Goal: Information Seeking & Learning: Learn about a topic

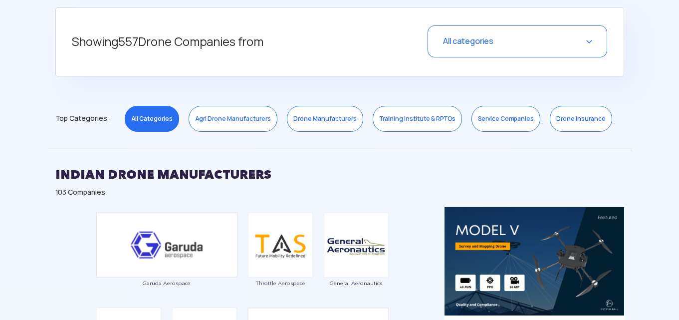
scroll to position [418, 0]
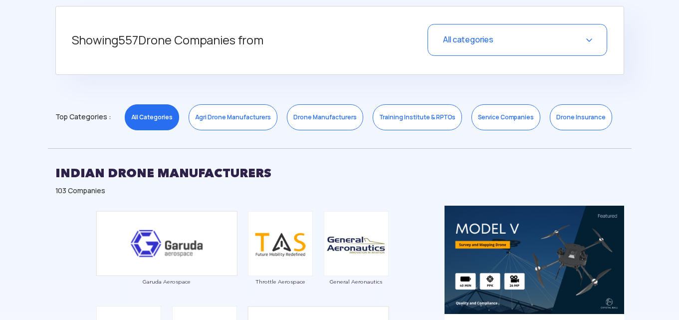
click at [589, 37] on div "All categories" at bounding box center [517, 40] width 180 height 32
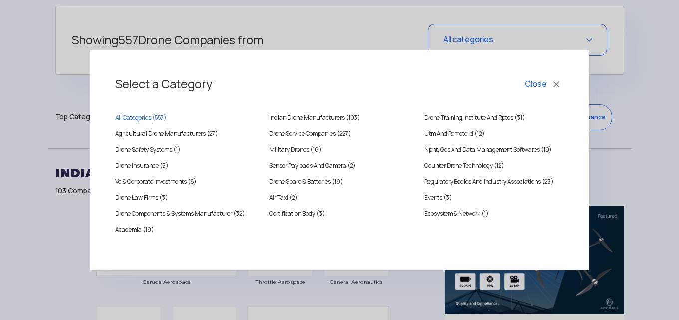
click at [558, 83] on button "Close" at bounding box center [543, 84] width 41 height 17
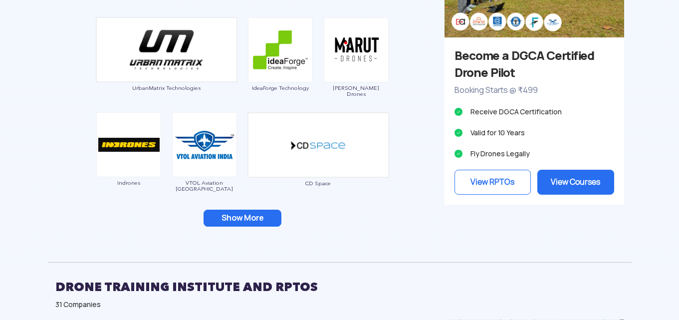
scroll to position [993, 0]
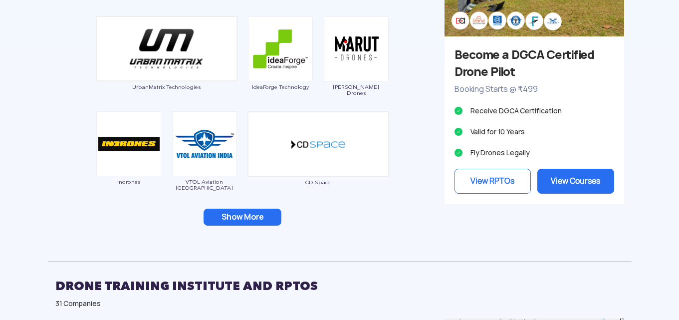
click at [228, 213] on button "Show More" at bounding box center [242, 216] width 78 height 17
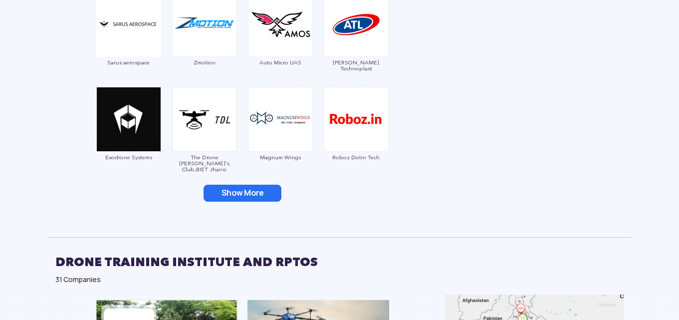
scroll to position [1213, 0]
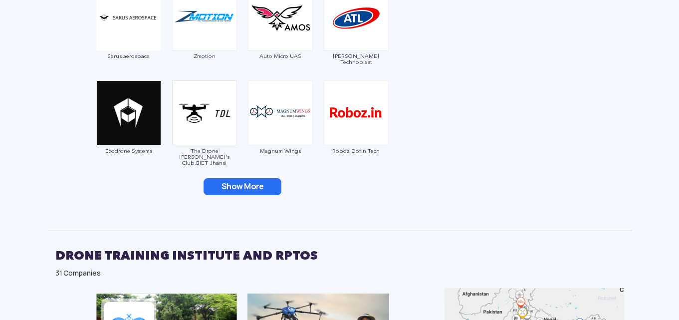
click at [239, 185] on button "Show More" at bounding box center [242, 186] width 78 height 17
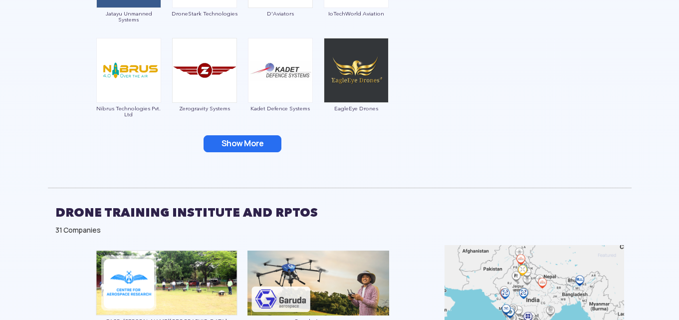
scroll to position [1446, 0]
click at [250, 143] on button "Show More" at bounding box center [242, 143] width 78 height 17
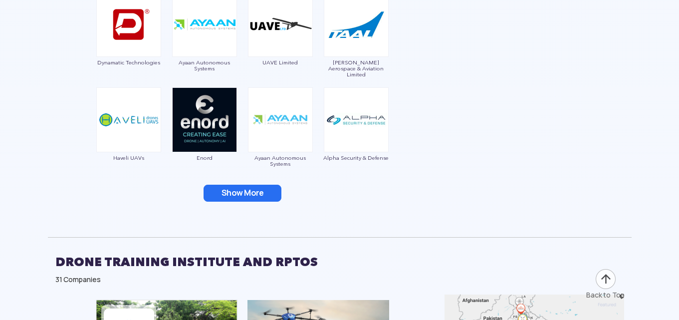
scroll to position [1590, 0]
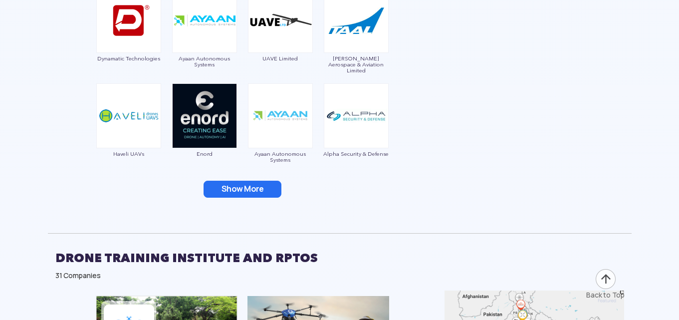
click at [242, 186] on button "Show More" at bounding box center [242, 189] width 78 height 17
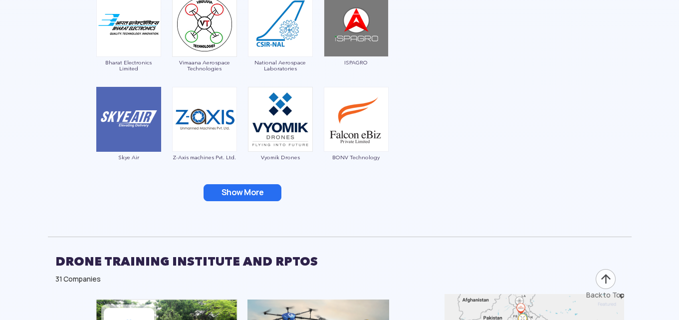
scroll to position [1777, 0]
click at [242, 186] on button "Show More" at bounding box center [242, 192] width 78 height 17
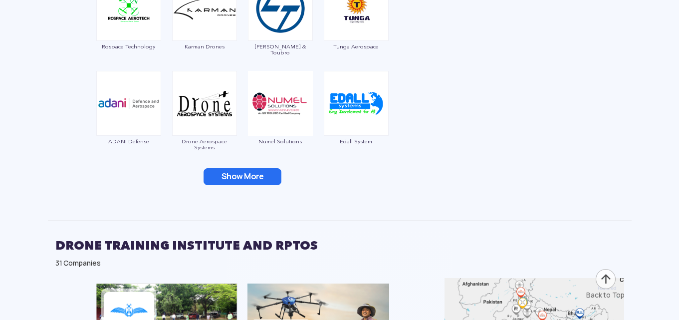
scroll to position [1982, 0]
click at [239, 173] on button "Show More" at bounding box center [242, 176] width 78 height 17
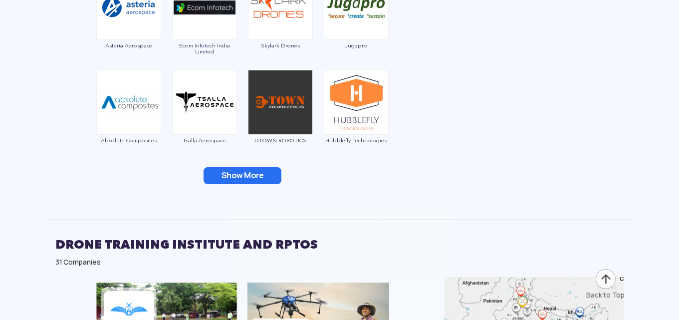
click at [239, 173] on button "Show More" at bounding box center [242, 175] width 78 height 17
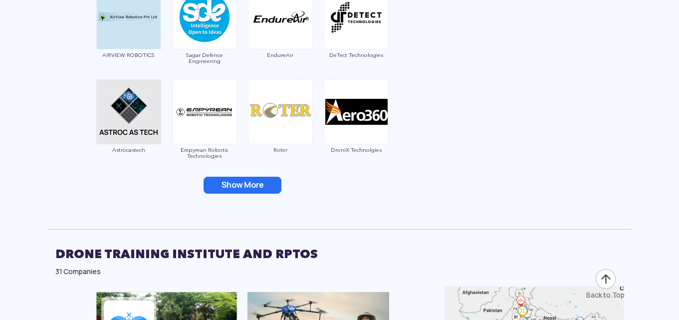
scroll to position [2356, 0]
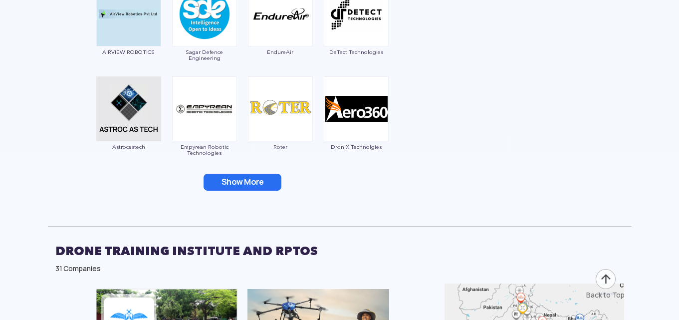
click at [236, 178] on button "Show More" at bounding box center [242, 182] width 78 height 17
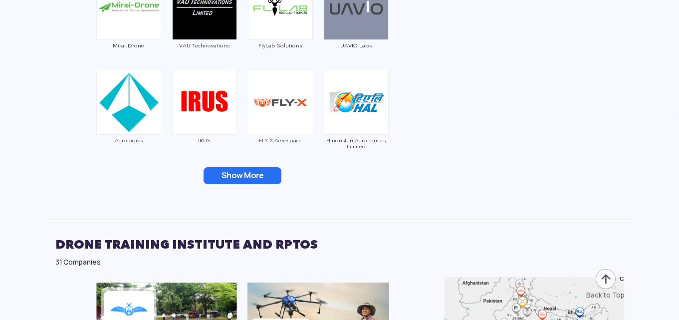
click at [236, 178] on button "Show More" at bounding box center [242, 175] width 78 height 17
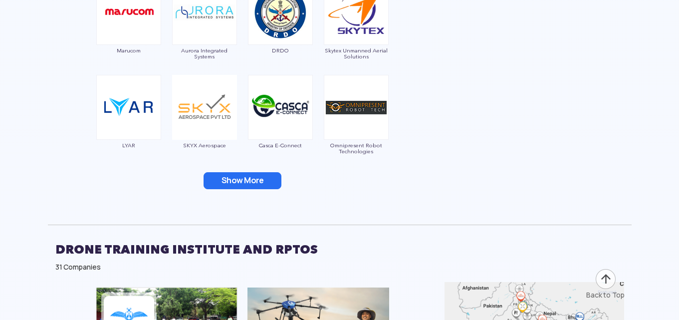
scroll to position [2737, 0]
click at [236, 178] on button "Show More" at bounding box center [242, 180] width 78 height 17
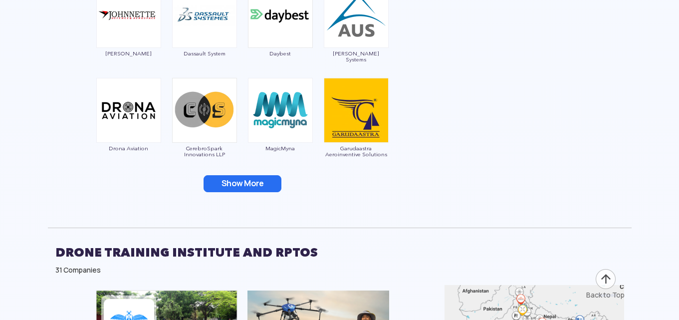
click at [236, 178] on button "Show More" at bounding box center [242, 183] width 78 height 17
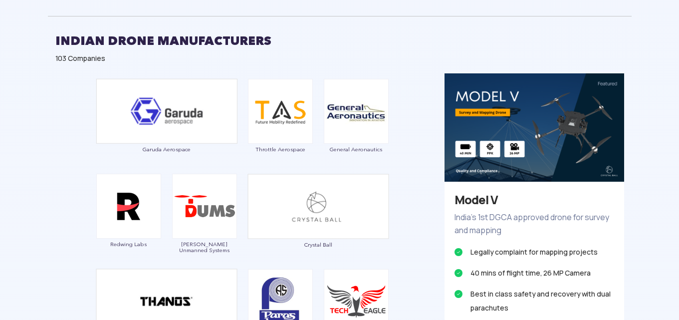
scroll to position [551, 0]
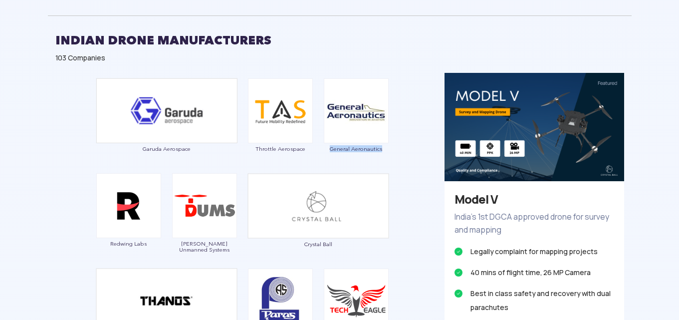
drag, startPoint x: 411, startPoint y: 157, endPoint x: 327, endPoint y: 151, distance: 85.0
copy span "General Aeronautics"
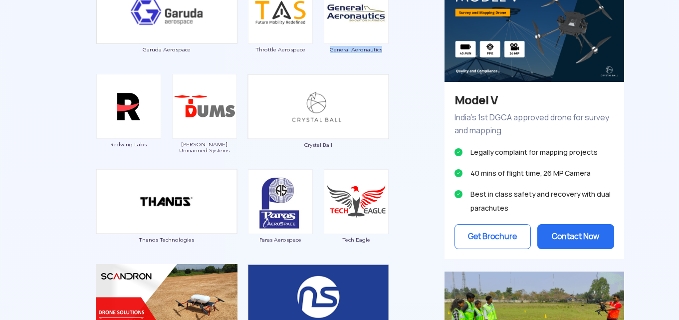
scroll to position [661, 0]
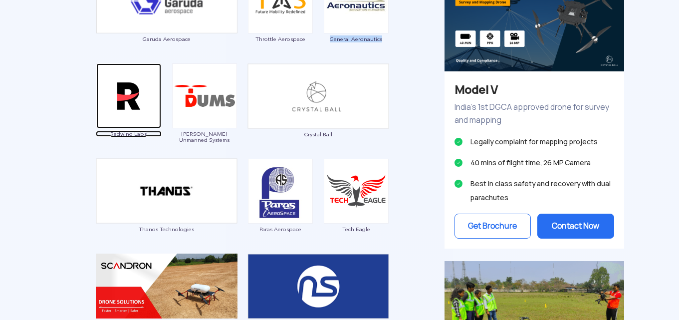
click at [124, 108] on img at bounding box center [128, 95] width 65 height 65
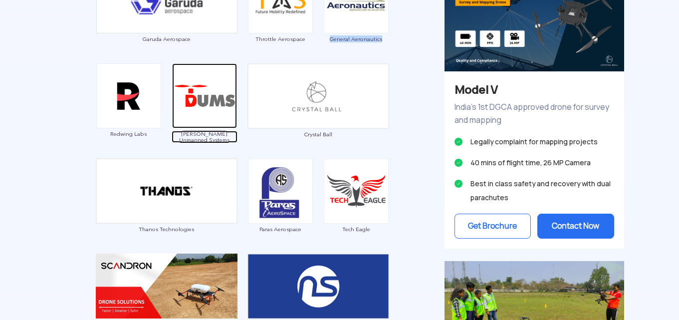
click at [204, 94] on img at bounding box center [204, 95] width 65 height 65
